Goal: Check status: Check status

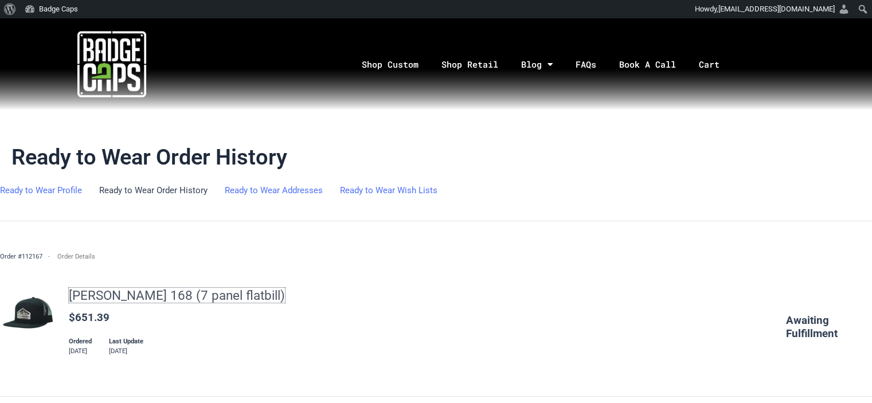
click at [217, 300] on link "[PERSON_NAME] 168 (7 panel flatbill)" at bounding box center [177, 295] width 216 height 15
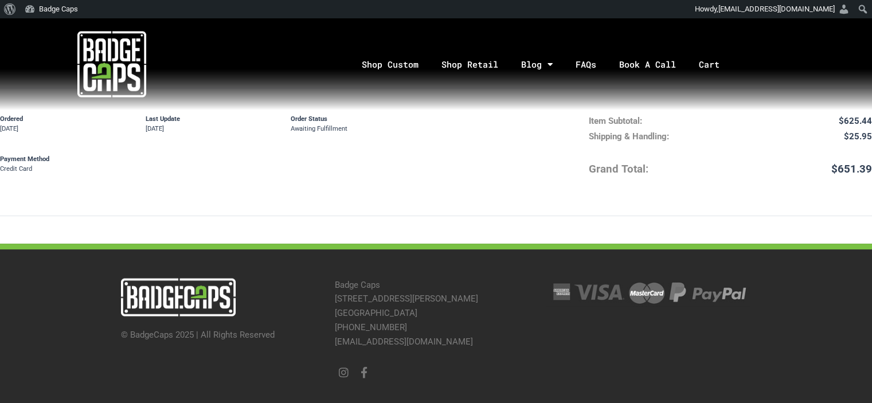
scroll to position [286, 0]
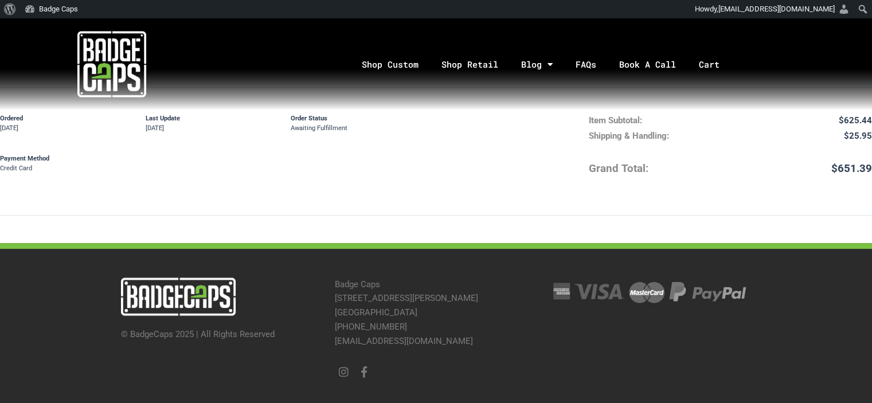
drag, startPoint x: 174, startPoint y: 177, endPoint x: 46, endPoint y: 178, distance: 127.8
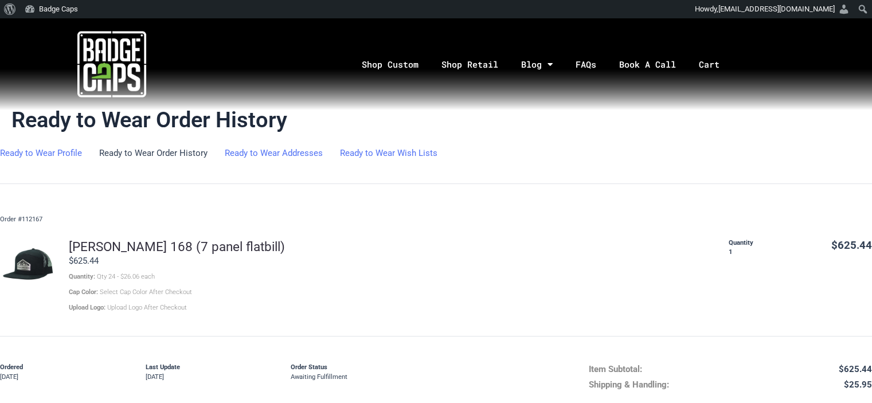
scroll to position [57, 0]
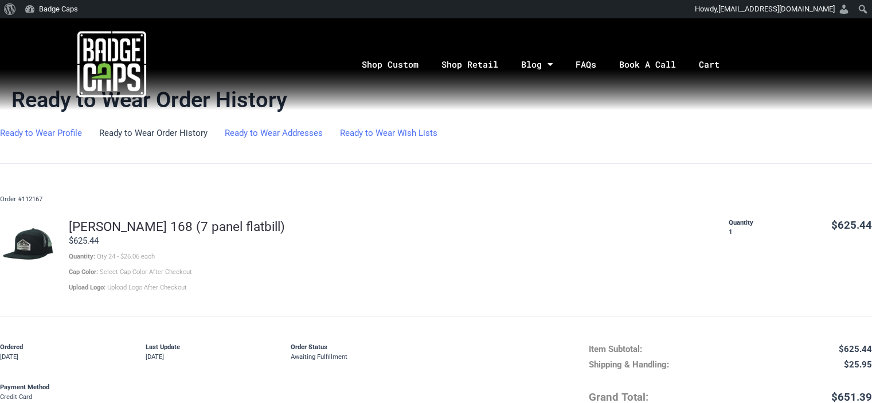
click at [135, 256] on span "Qty 24 - $26.06 each" at bounding box center [126, 256] width 58 height 7
click at [116, 227] on link "[PERSON_NAME] 168 (7 panel flatbill)" at bounding box center [177, 226] width 216 height 15
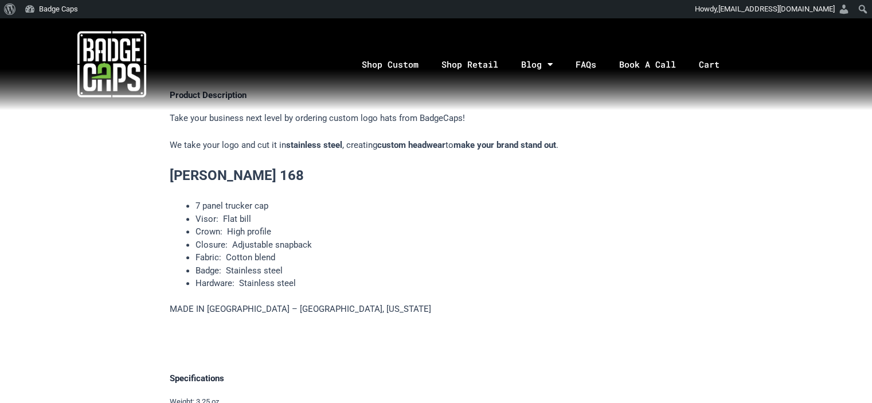
scroll to position [338, 0]
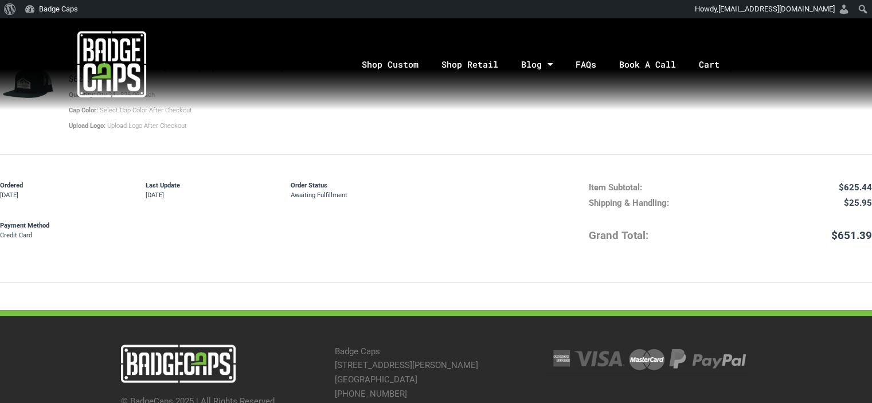
scroll to position [286, 0]
